Goal: Task Accomplishment & Management: Manage account settings

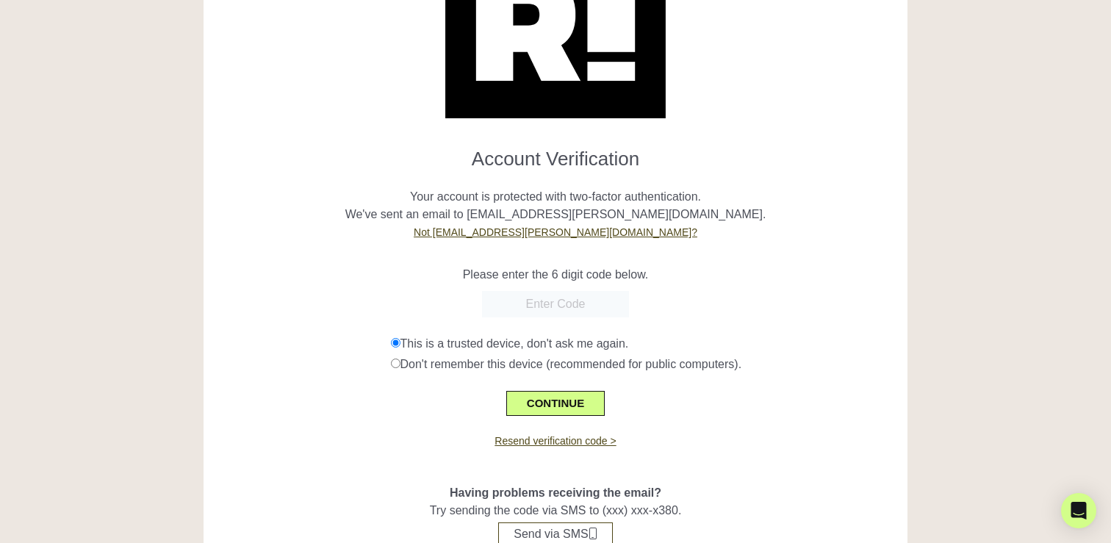
scroll to position [171, 0]
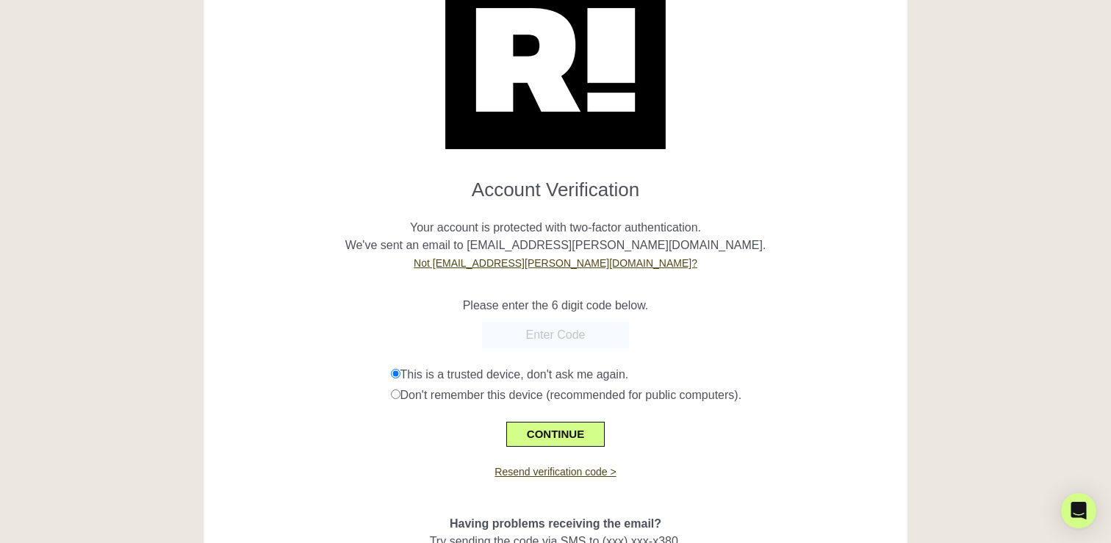
scroll to position [171, 0]
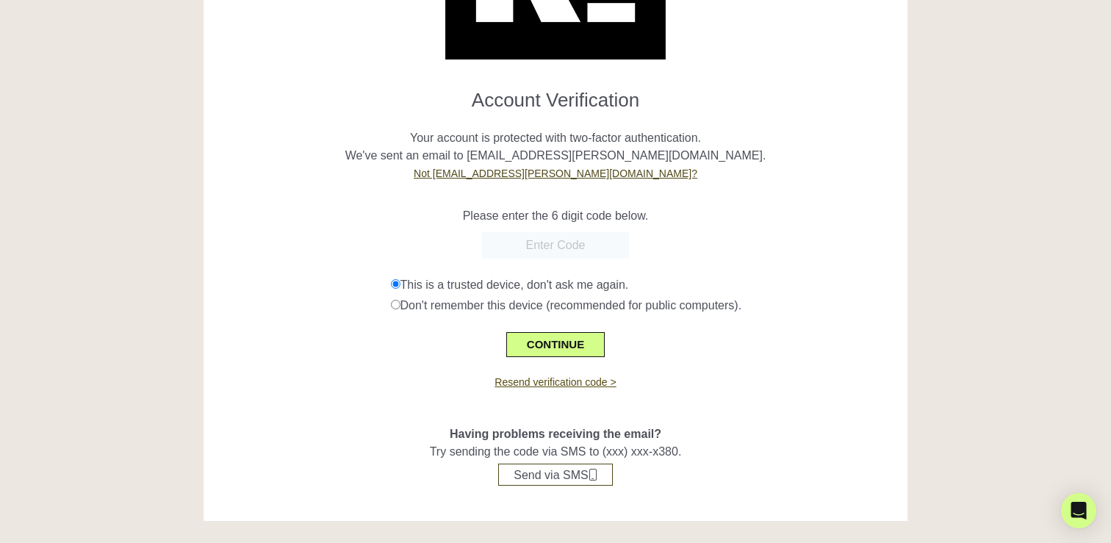
click at [563, 378] on link "Resend verification code >" at bounding box center [554, 382] width 121 height 12
click at [539, 245] on input "text" at bounding box center [555, 245] width 147 height 26
paste input "562430"
type input "562430"
click at [567, 344] on button "CONTINUE" at bounding box center [555, 344] width 98 height 25
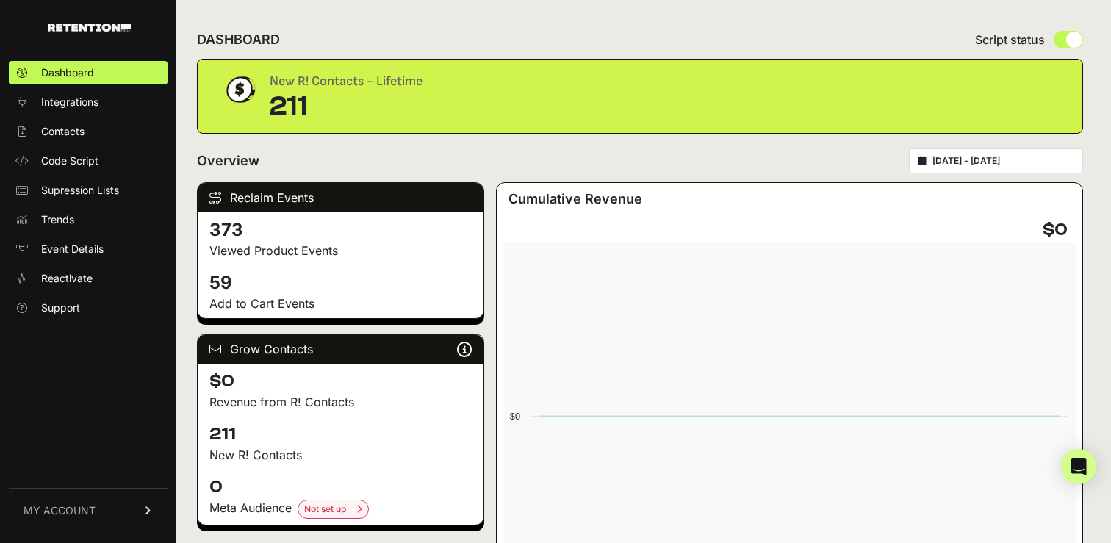
click at [69, 505] on span "MY ACCOUNT" at bounding box center [60, 510] width 72 height 15
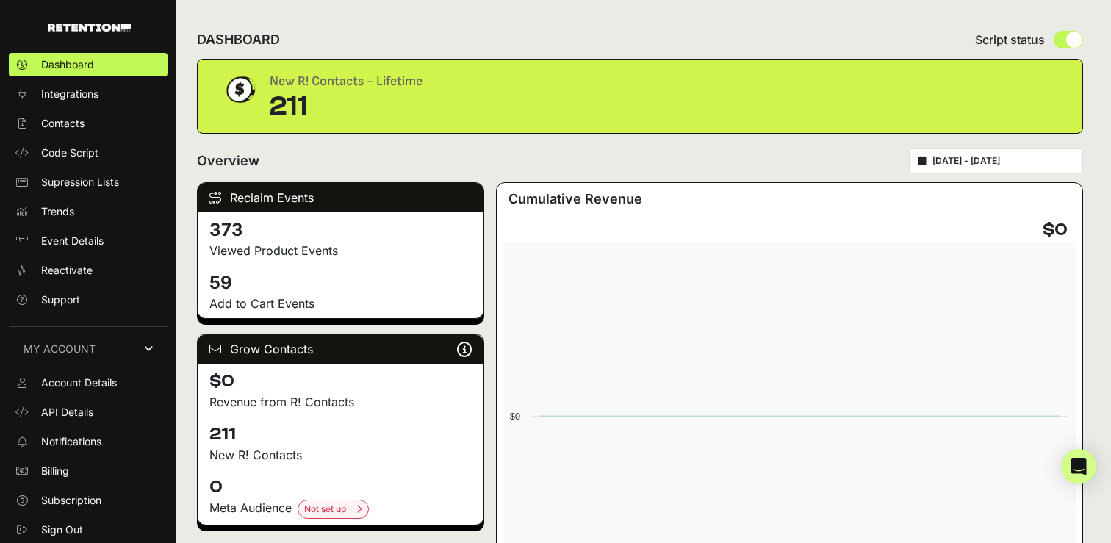
scroll to position [8, 0]
click at [87, 380] on span "Account Details" at bounding box center [79, 382] width 76 height 15
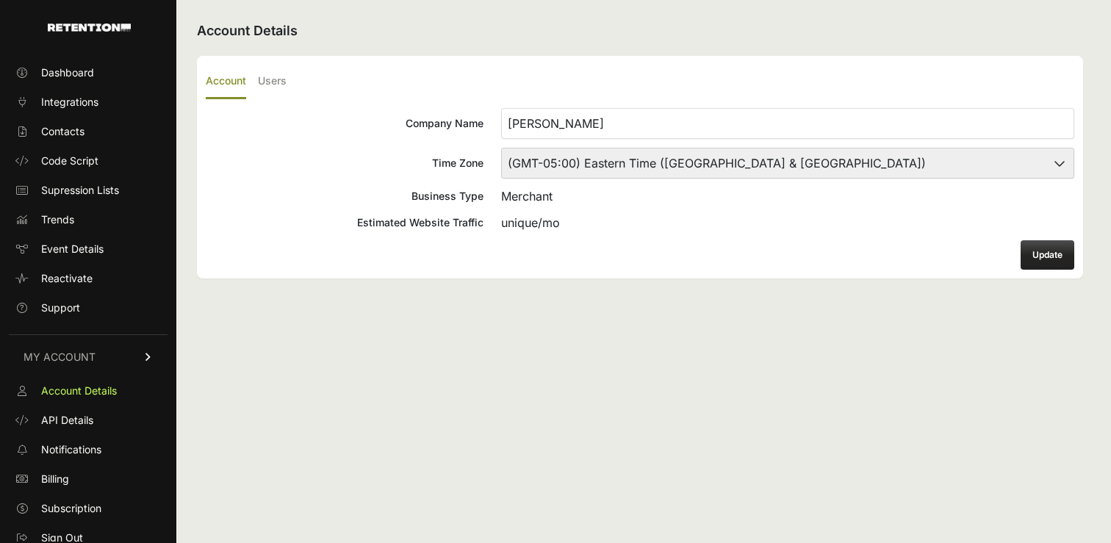
scroll to position [8, 0]
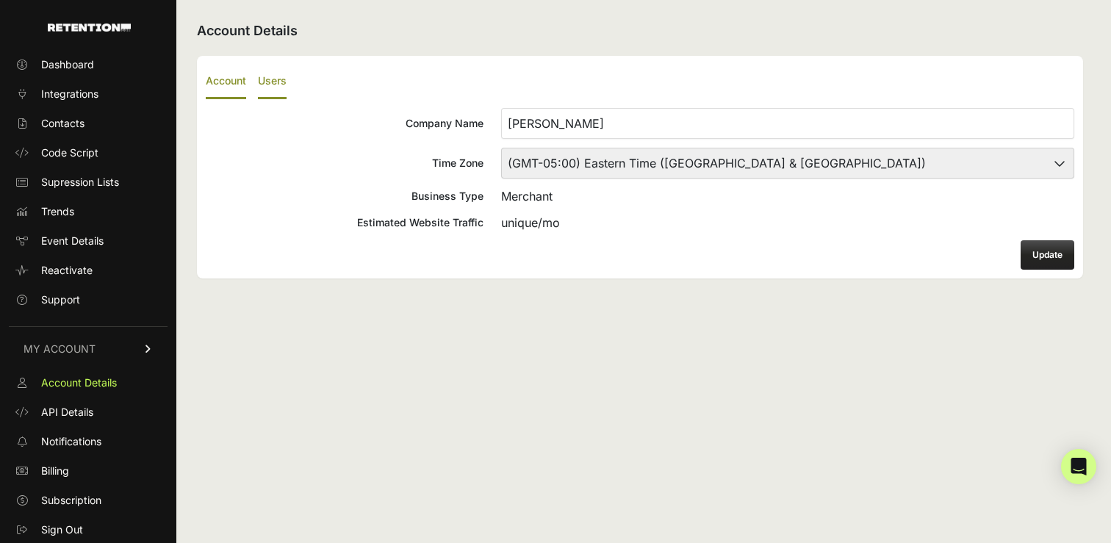
click at [270, 83] on label "Users" at bounding box center [272, 82] width 29 height 35
click at [0, 0] on input "Users" at bounding box center [0, 0] width 0 height 0
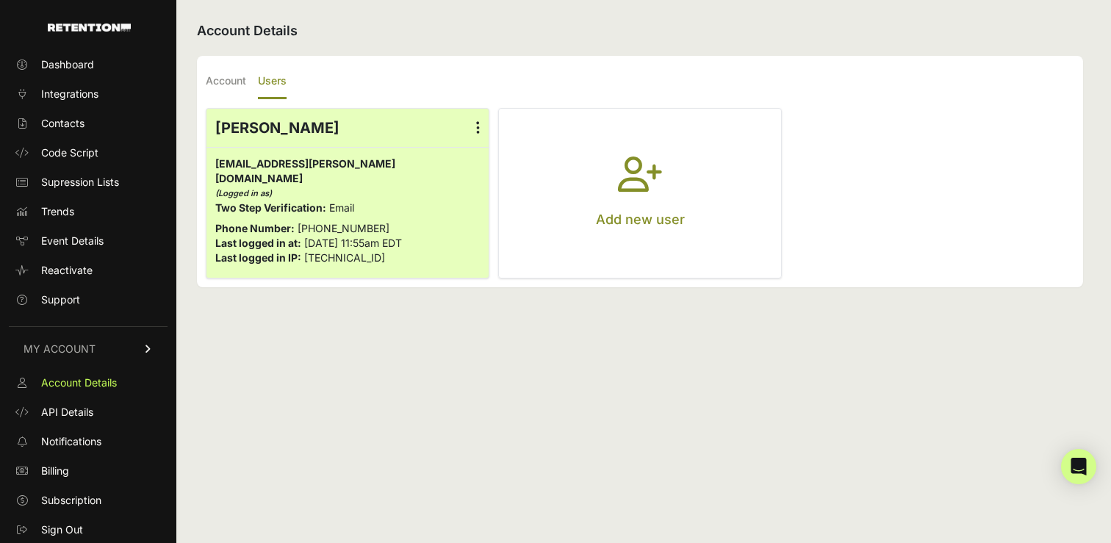
click at [625, 155] on button "Add new user" at bounding box center [640, 193] width 282 height 169
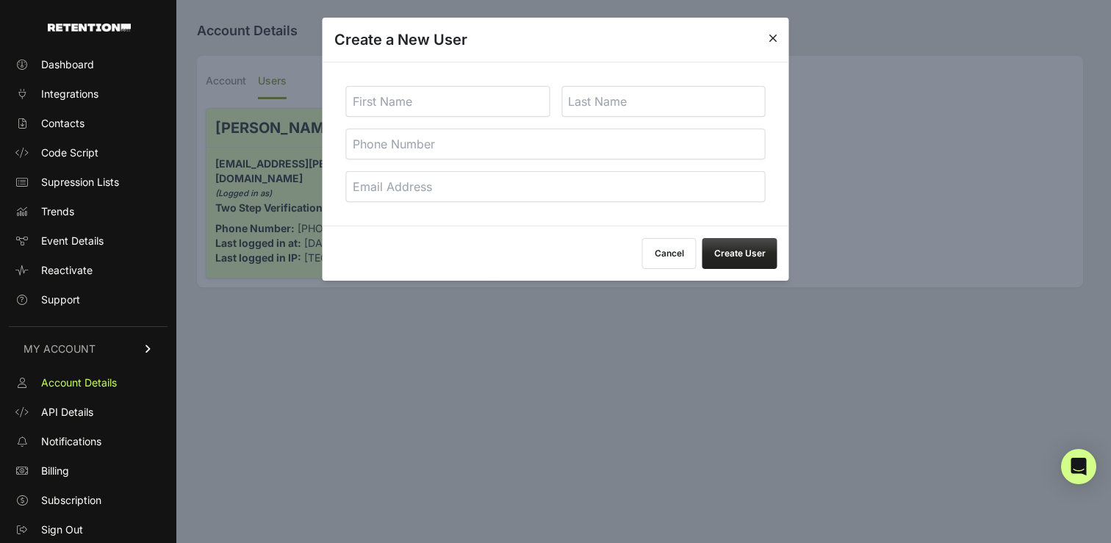
click at [417, 101] on input "text" at bounding box center [448, 101] width 204 height 31
type input "Erin"
type input "Acheampong"
type input "erin.acheampong@us.deltagalil.com"
click at [417, 101] on input "Erin" at bounding box center [448, 101] width 204 height 31
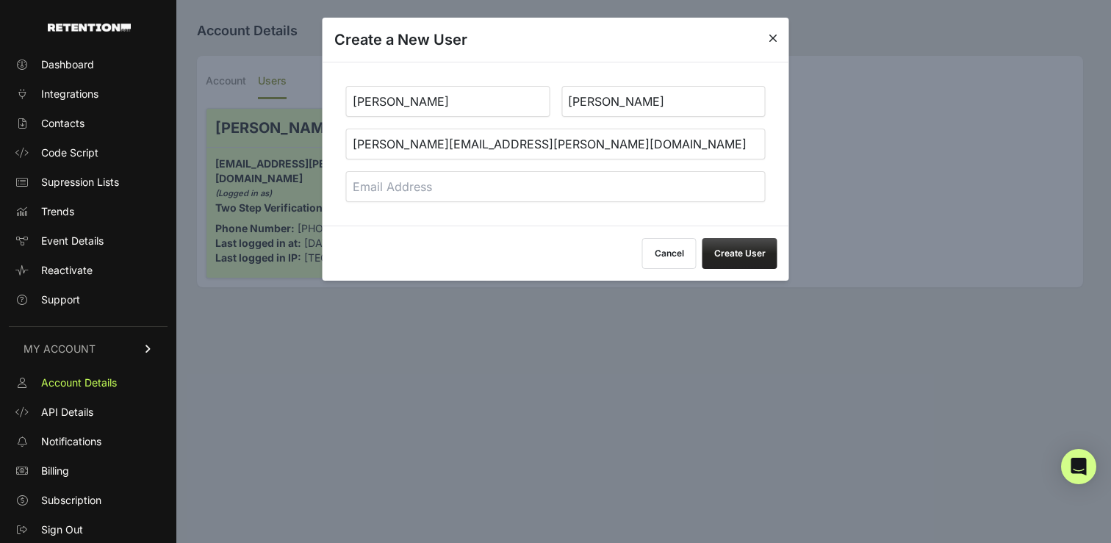
click at [417, 101] on input "Erin" at bounding box center [448, 101] width 204 height 31
click at [401, 140] on input "erin.acheampong@us.deltagalil.com" at bounding box center [555, 144] width 419 height 31
click at [401, 140] on input "[PERSON_NAME][EMAIL_ADDRESS][PERSON_NAME][DOMAIN_NAME]" at bounding box center [555, 144] width 419 height 31
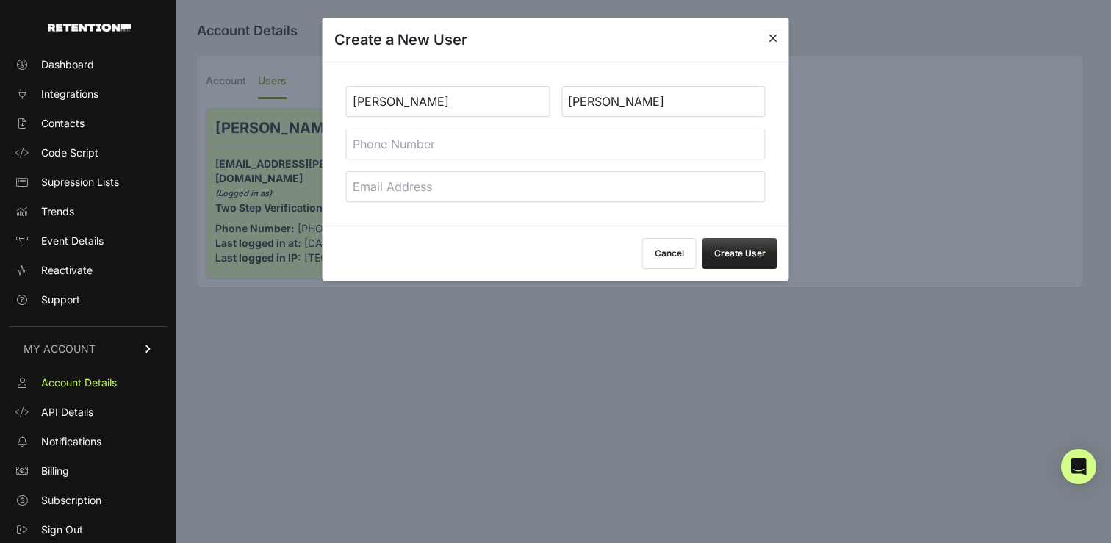
click at [443, 179] on input "email" at bounding box center [555, 186] width 419 height 31
paste input "[PERSON_NAME][EMAIL_ADDRESS][PERSON_NAME][DOMAIN_NAME]"
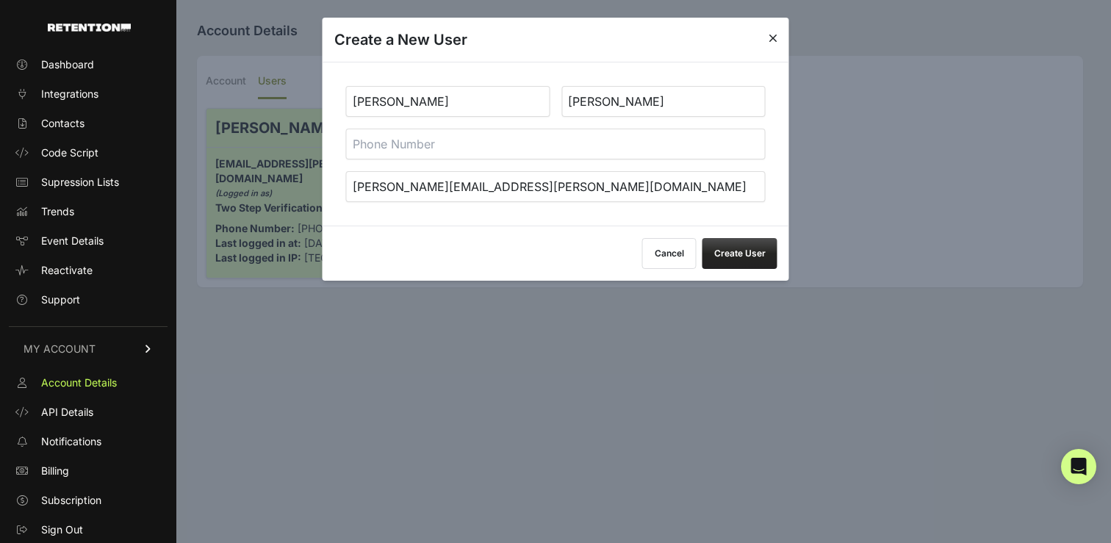
type input "[PERSON_NAME][EMAIL_ADDRESS][PERSON_NAME][DOMAIN_NAME]"
click at [726, 247] on button "Create User" at bounding box center [739, 253] width 75 height 31
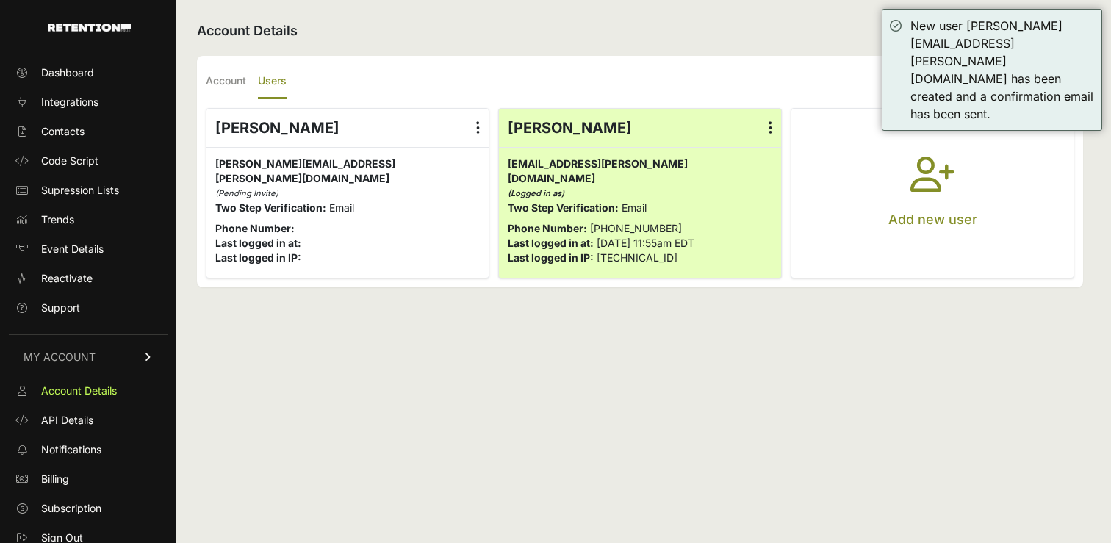
scroll to position [8, 0]
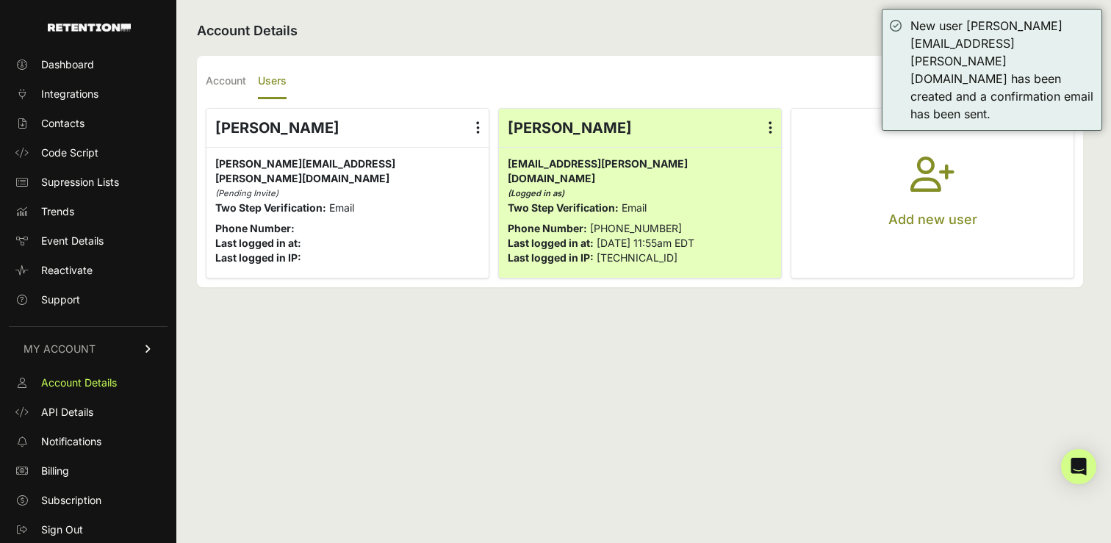
click at [678, 201] on p "Two Step Verification: Email" at bounding box center [640, 208] width 264 height 15
click at [201, 86] on div "Account Users Company Name P.J. Salvage Time Zone (GMT-10:00) America/Adak (GMT…" at bounding box center [640, 171] width 886 height 231
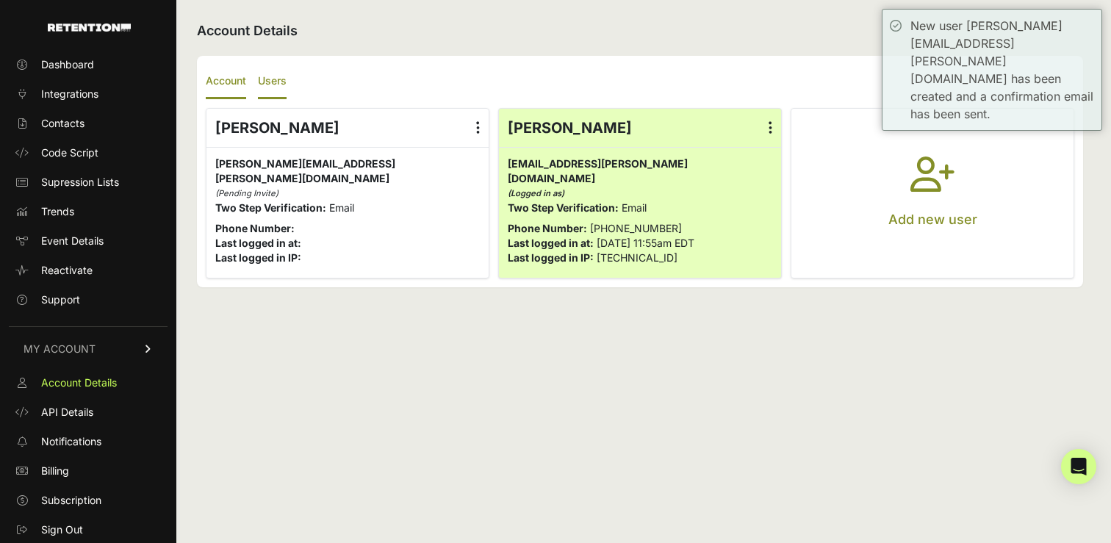
click at [237, 83] on label "Account" at bounding box center [226, 82] width 40 height 35
click at [0, 0] on input "Account" at bounding box center [0, 0] width 0 height 0
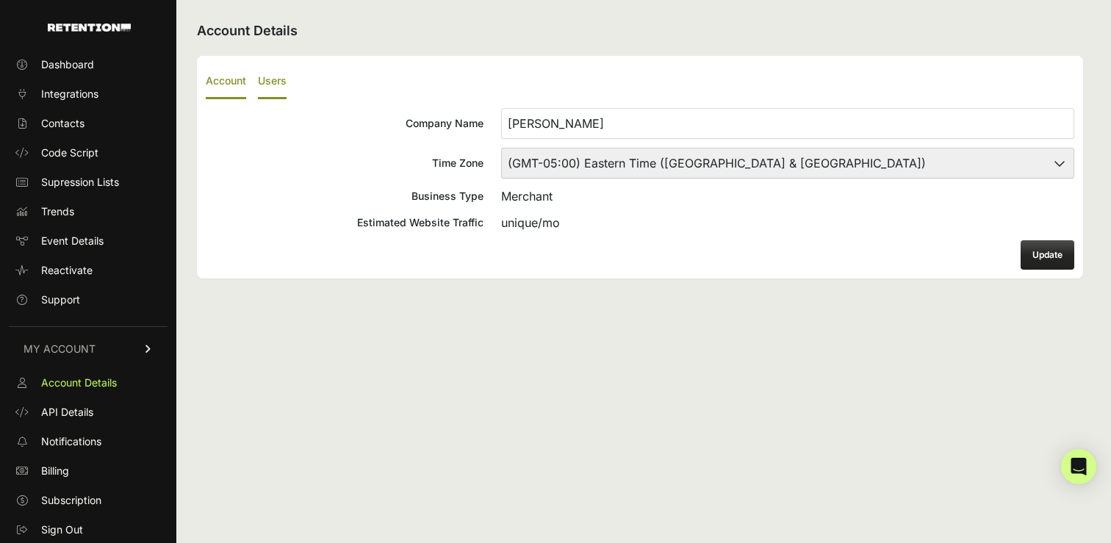
click at [270, 82] on label "Users" at bounding box center [272, 82] width 29 height 35
click at [0, 0] on input "Users" at bounding box center [0, 0] width 0 height 0
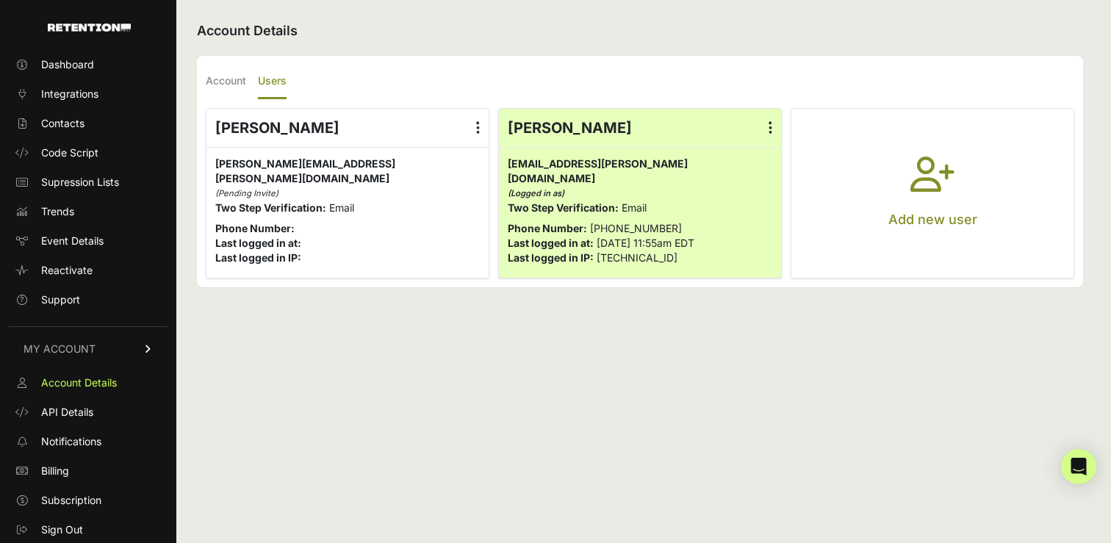
click at [774, 124] on label at bounding box center [770, 128] width 21 height 38
click at [0, 0] on input "radio" at bounding box center [0, 0] width 0 height 0
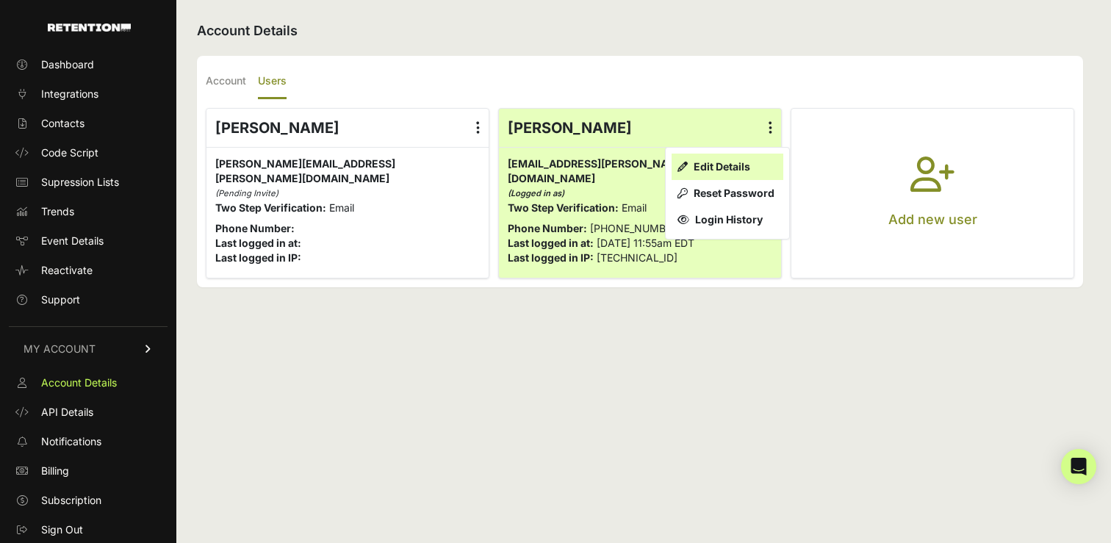
click at [728, 162] on link "Edit Details" at bounding box center [727, 167] width 112 height 26
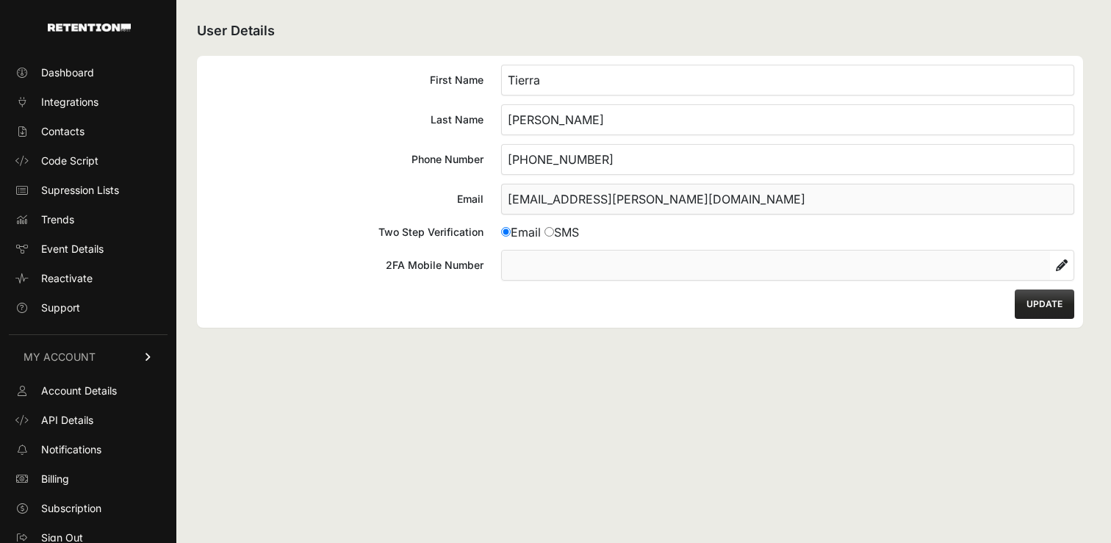
scroll to position [8, 0]
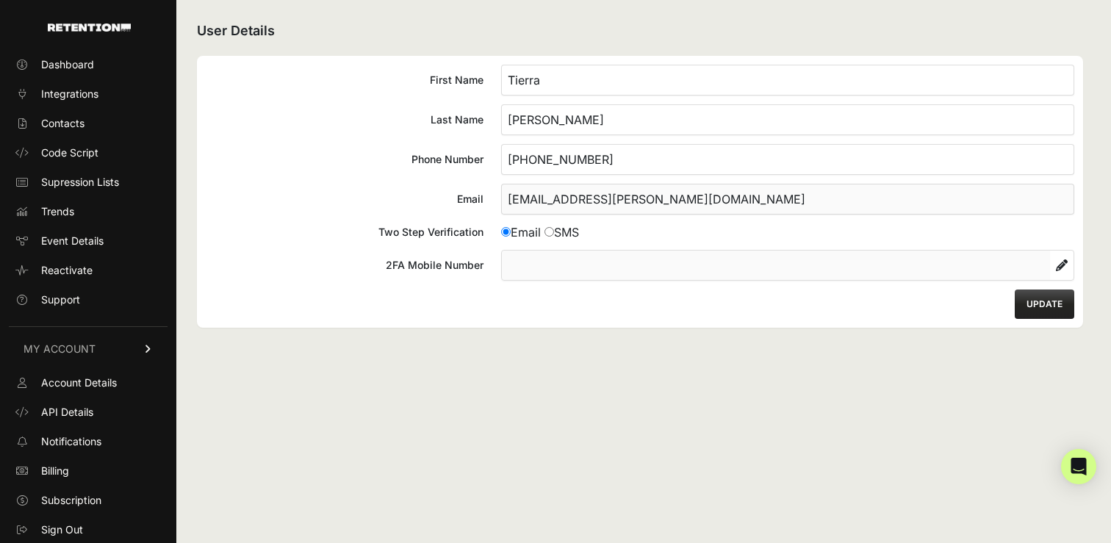
click at [605, 162] on input "[PHONE_NUMBER]" at bounding box center [787, 159] width 573 height 31
click at [495, 154] on label "Phone Number 7607170313" at bounding box center [640, 159] width 868 height 31
click at [501, 154] on input "7607170313" at bounding box center [787, 159] width 573 height 31
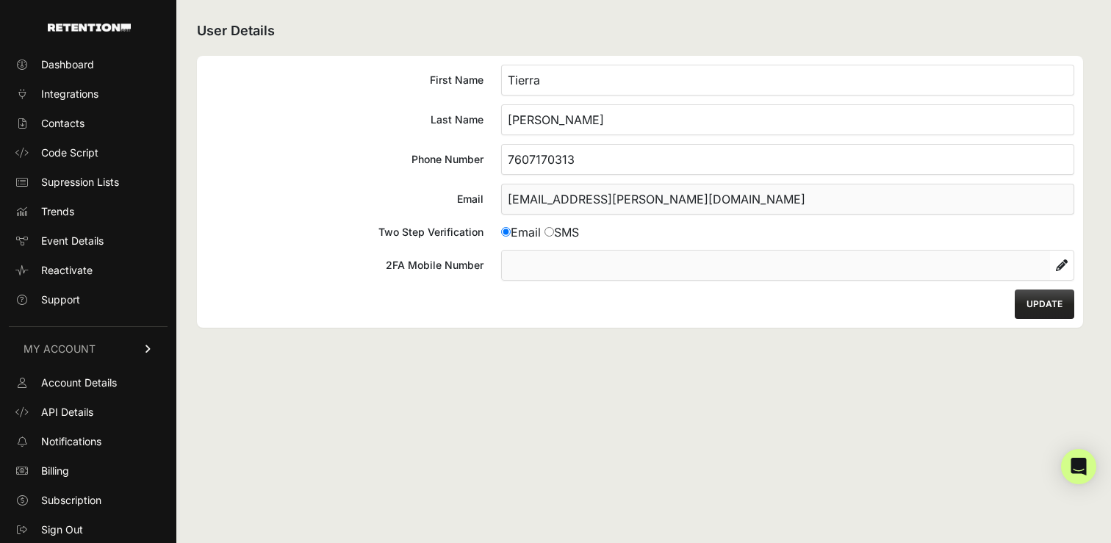
click at [508, 157] on input "7607170313" at bounding box center [787, 159] width 573 height 31
click at [546, 157] on input "17607170313" at bounding box center [787, 159] width 573 height 31
type input "17607170313"
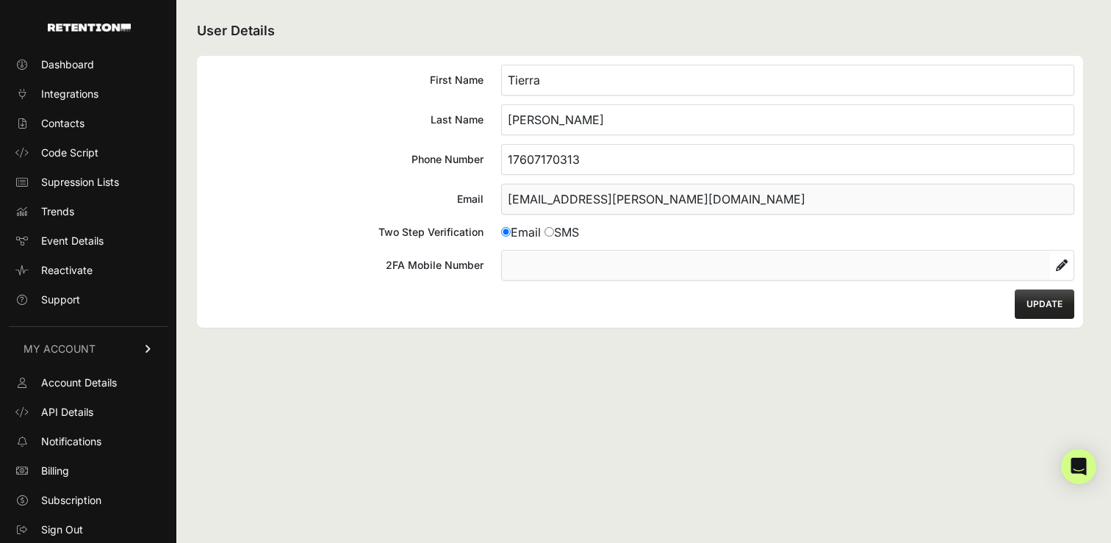
click at [554, 231] on input"] "SMS" at bounding box center [549, 232] width 10 height 10
radio input"] "true"
click at [1063, 267] on icon at bounding box center [1062, 265] width 12 height 12
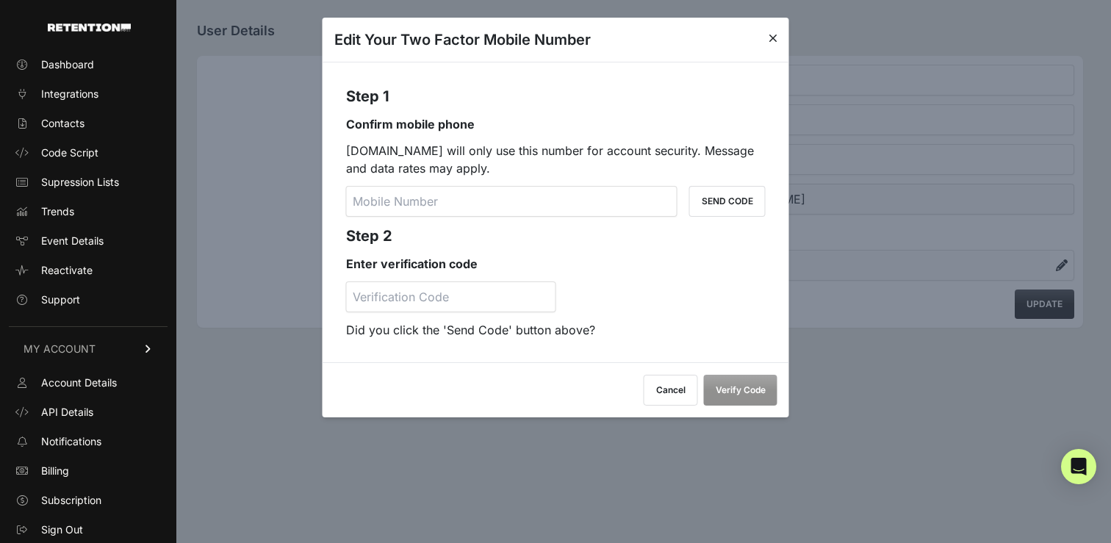
click at [509, 192] on input "tel" at bounding box center [511, 201] width 331 height 31
paste input "17607170313"
click at [742, 201] on button "SEND CODE" at bounding box center [727, 201] width 76 height 31
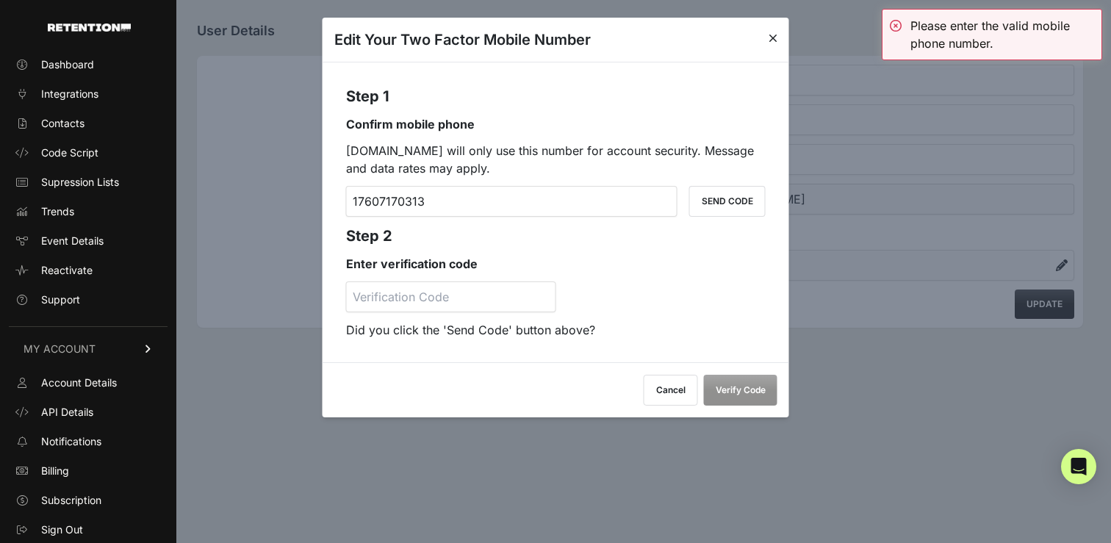
click at [365, 201] on input "17607170313" at bounding box center [511, 201] width 331 height 31
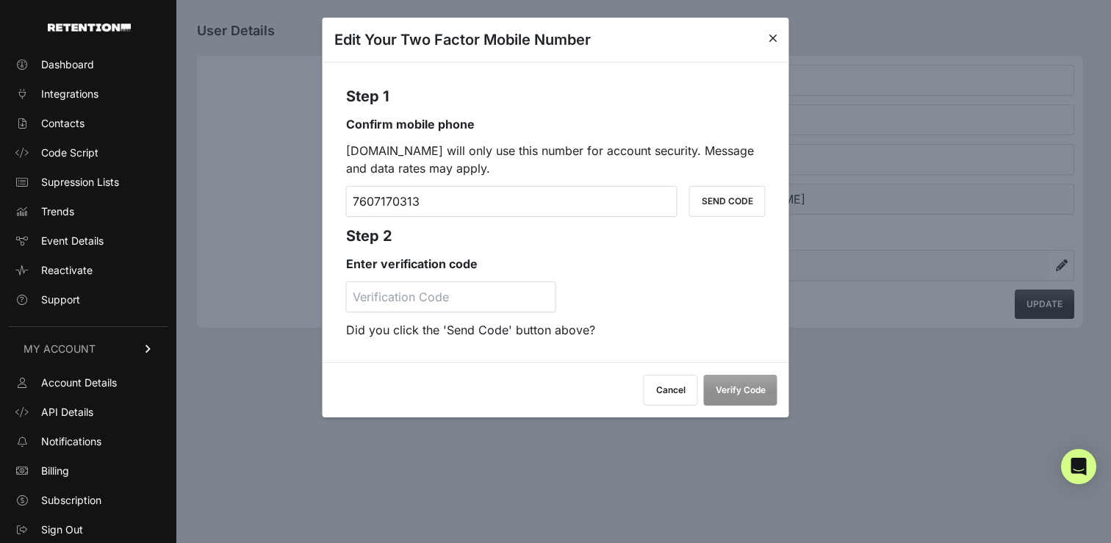
type input "7607170313"
click at [729, 197] on button "SEND CODE" at bounding box center [727, 201] width 76 height 31
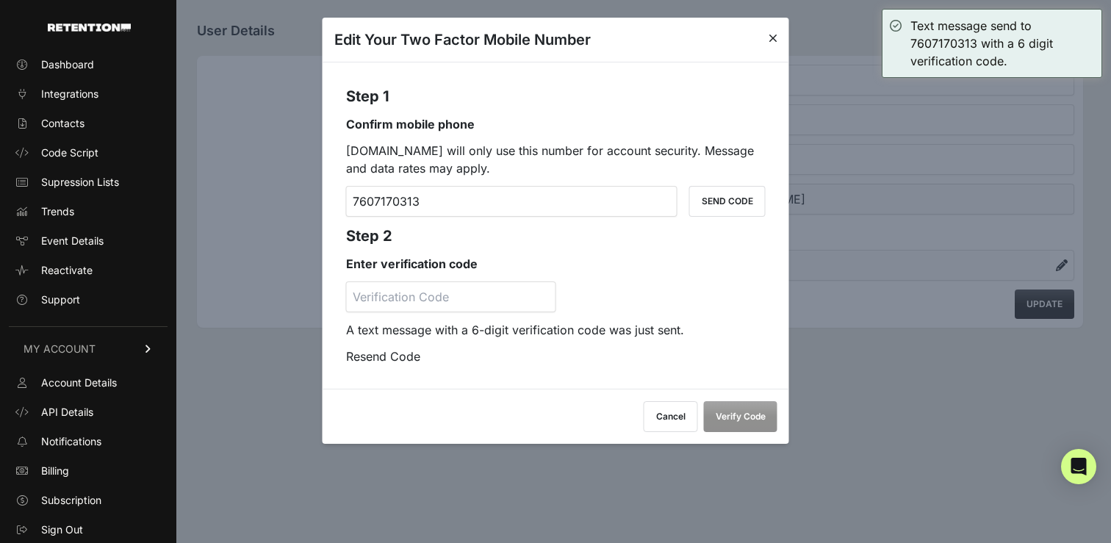
click at [426, 289] on input "number" at bounding box center [451, 296] width 210 height 31
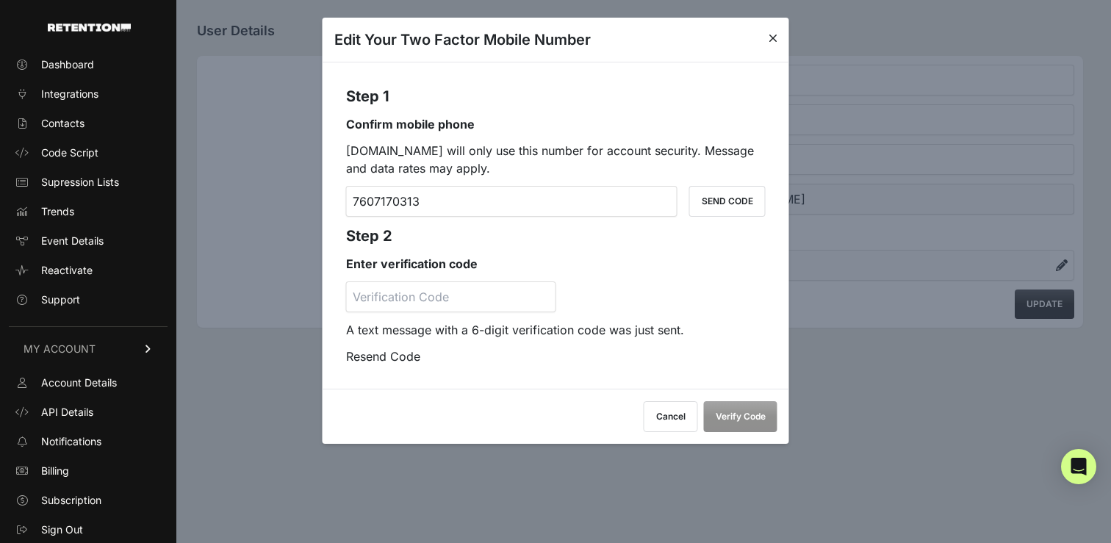
click at [426, 289] on input "number" at bounding box center [451, 296] width 210 height 31
type input "363916"
click at [741, 425] on button "Verify Code" at bounding box center [740, 416] width 73 height 31
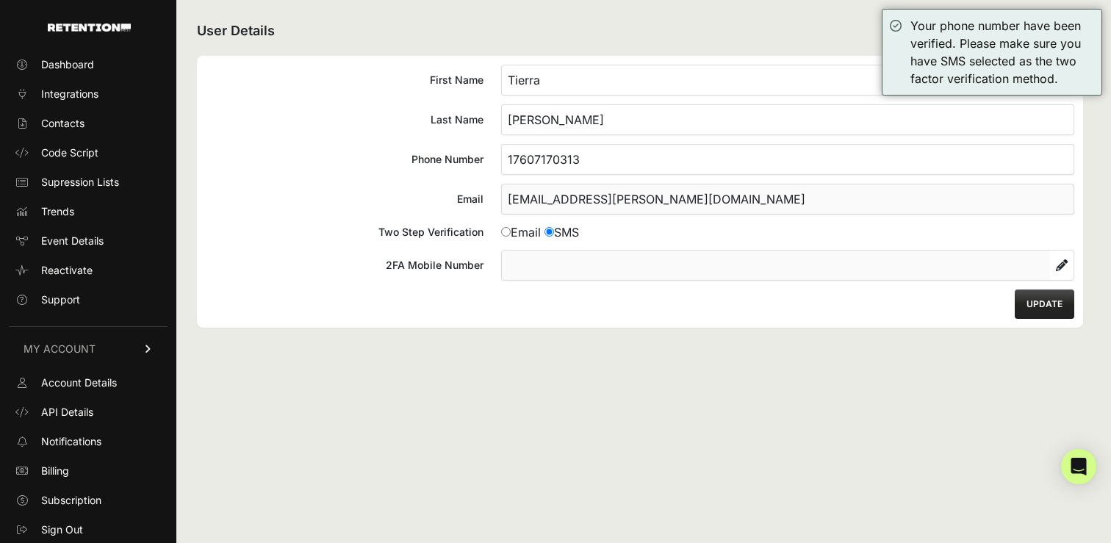
click at [1047, 305] on button "UPDATE" at bounding box center [1045, 303] width 60 height 29
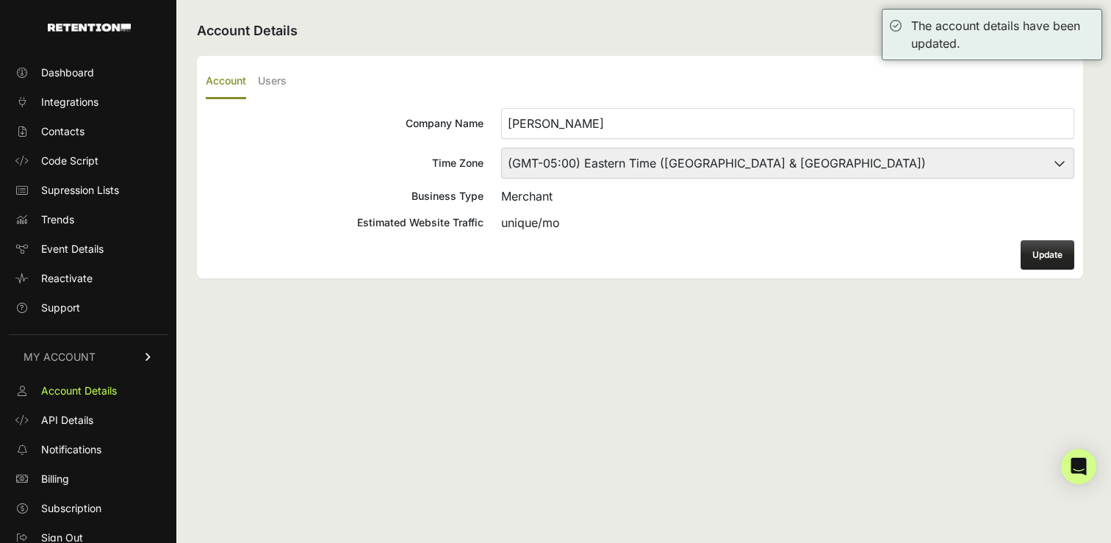
scroll to position [8, 0]
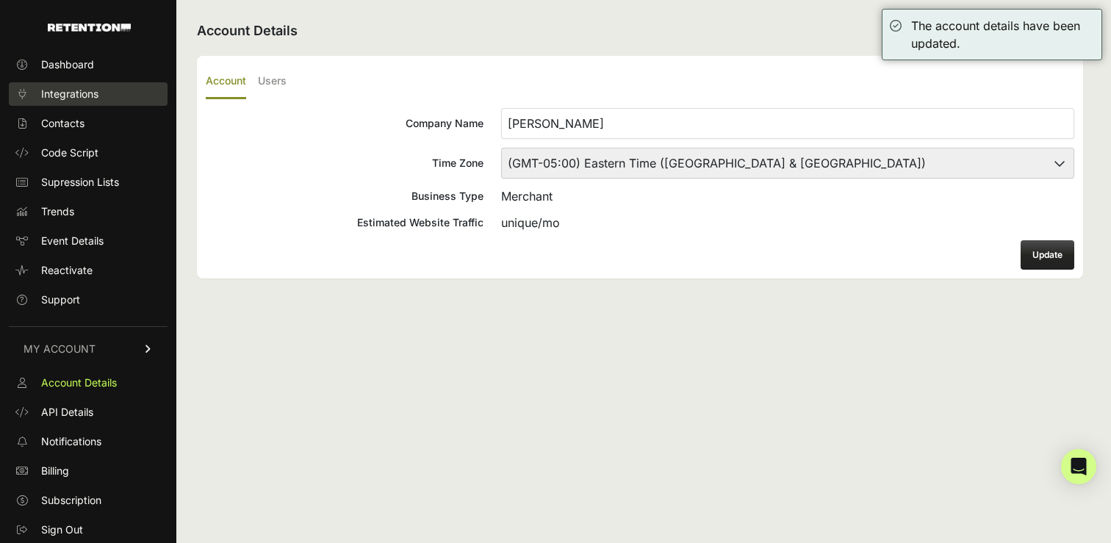
click at [97, 90] on span "Integrations" at bounding box center [69, 94] width 57 height 15
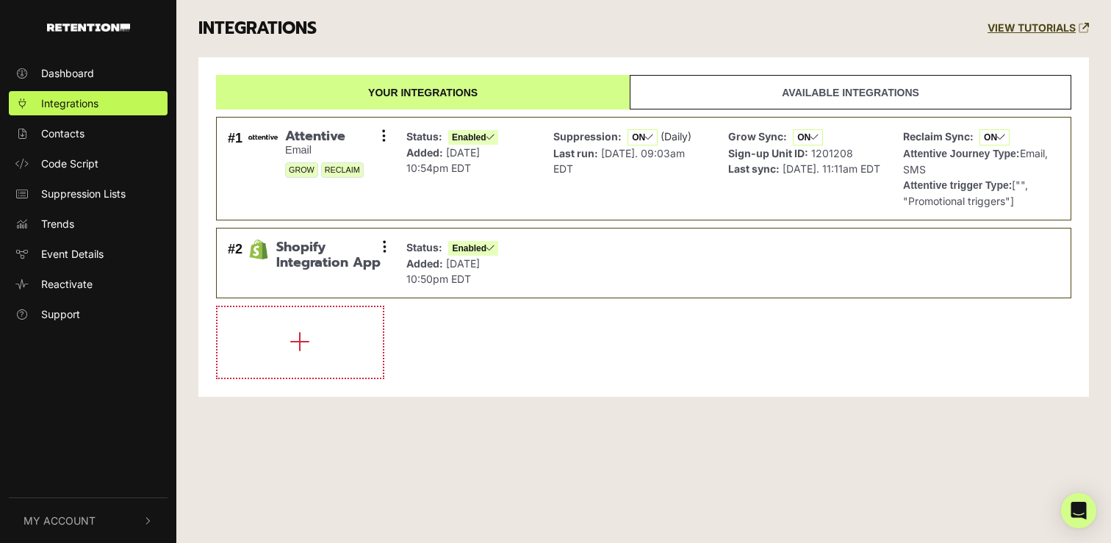
click at [861, 96] on link "Available integrations" at bounding box center [851, 92] width 442 height 35
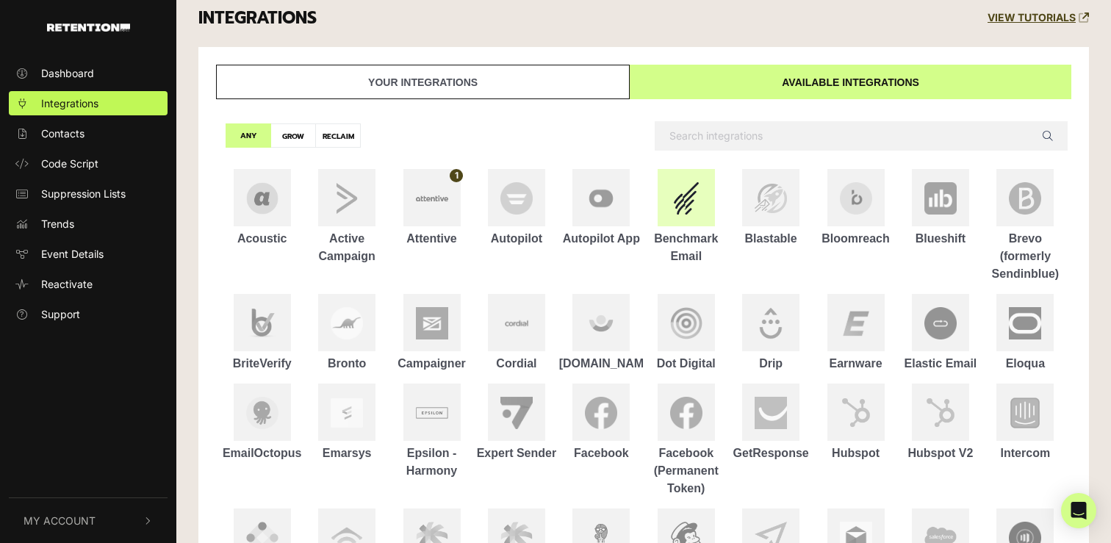
scroll to position [14, 0]
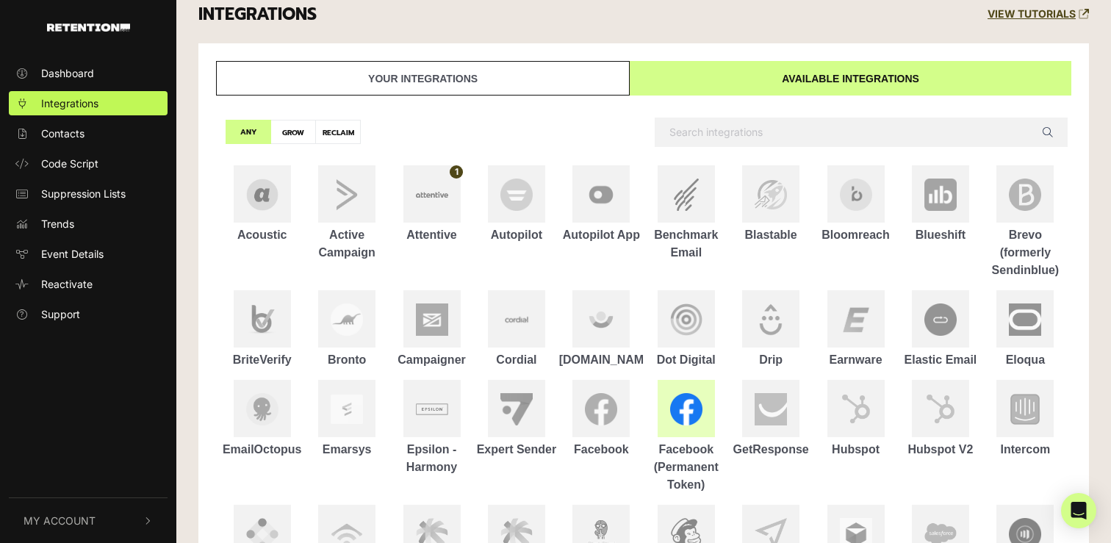
click at [686, 419] on img at bounding box center [686, 409] width 32 height 32
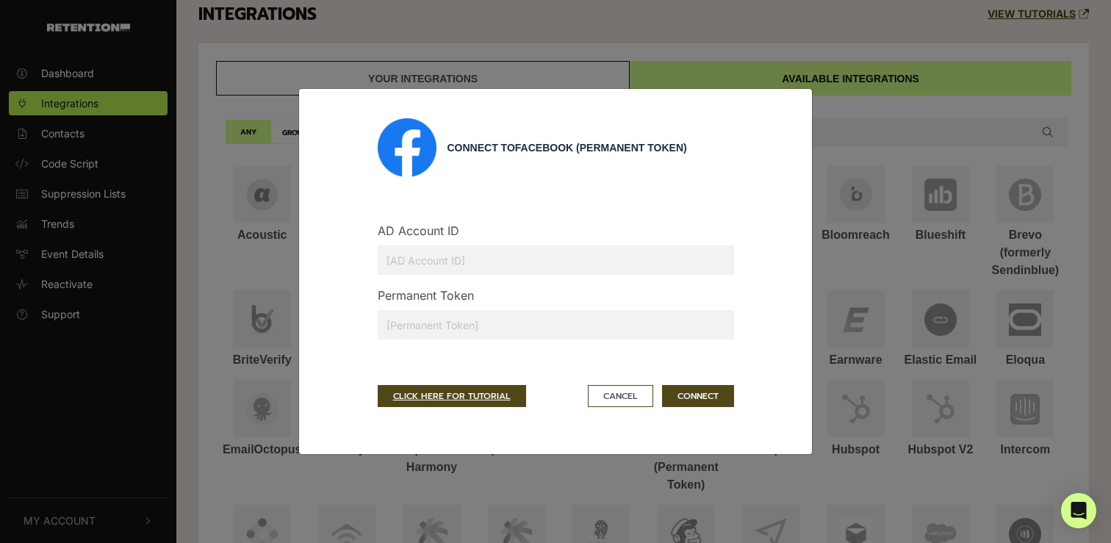
click at [444, 272] on input "text" at bounding box center [556, 259] width 356 height 29
click at [456, 392] on link "CLICK HERE FOR TUTORIAL" at bounding box center [452, 396] width 148 height 22
